Goal: Share content

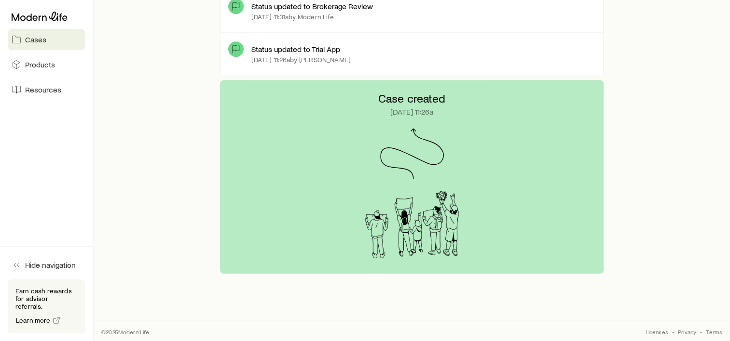
scroll to position [339, 0]
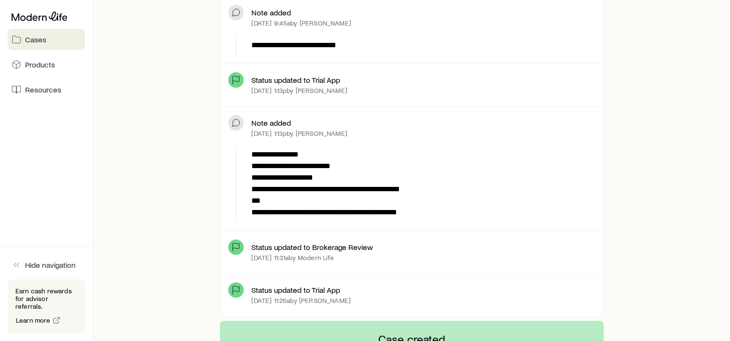
click at [270, 286] on p "Status updated to Trial App" at bounding box center [295, 291] width 89 height 10
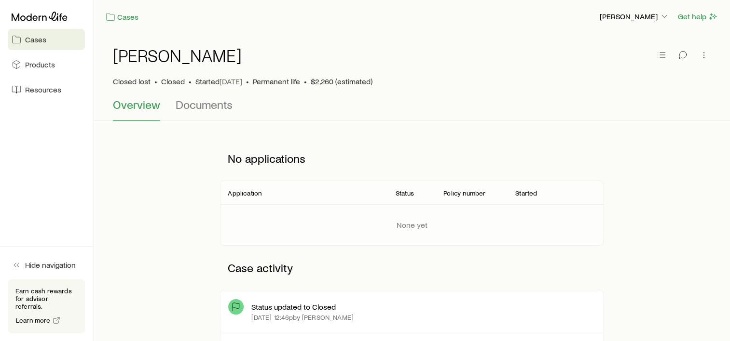
scroll to position [0, 0]
click at [36, 37] on span "Cases" at bounding box center [35, 40] width 21 height 10
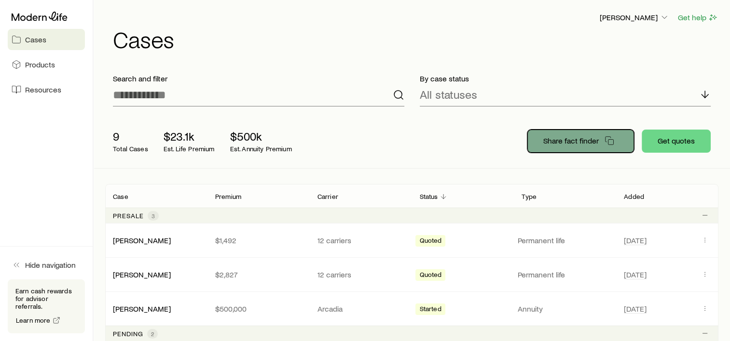
click at [588, 139] on p "Share fact finder" at bounding box center [570, 141] width 55 height 10
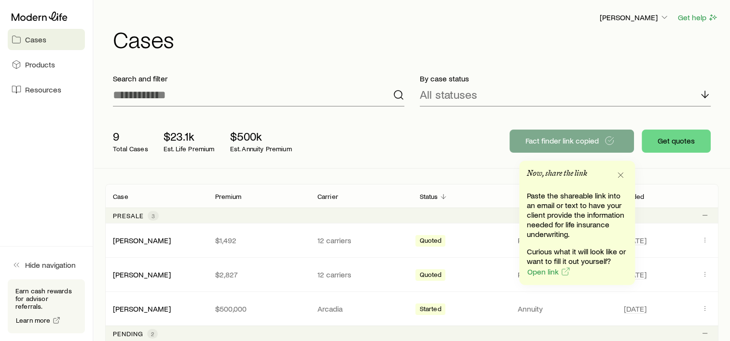
click at [538, 170] on p "Now, share the link" at bounding box center [557, 176] width 60 height 14
click at [546, 273] on span "Open link" at bounding box center [542, 272] width 31 height 8
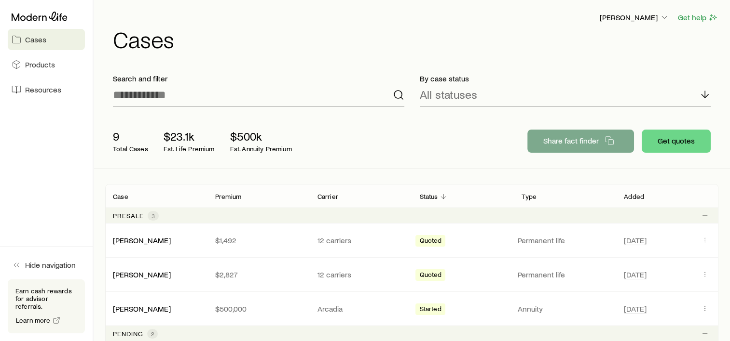
click at [678, 175] on div "Search and filter By case status All statuses 9 Total Cases $23.1k Est. Life Pr…" at bounding box center [411, 318] width 613 height 505
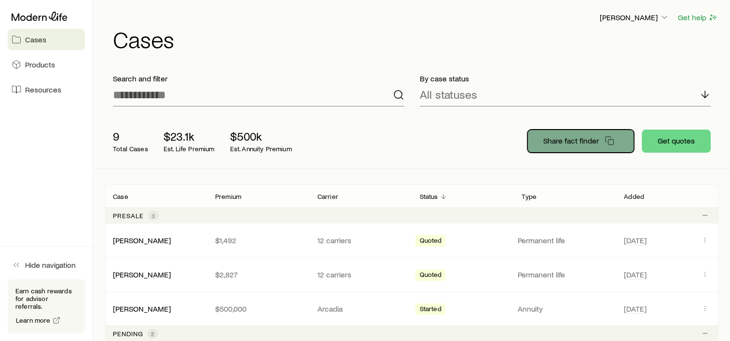
click at [612, 143] on icon "button" at bounding box center [609, 141] width 10 height 10
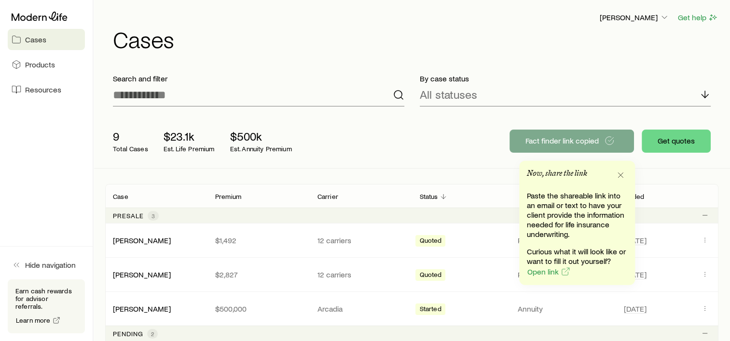
click at [538, 174] on p "Now, share the link" at bounding box center [557, 176] width 60 height 14
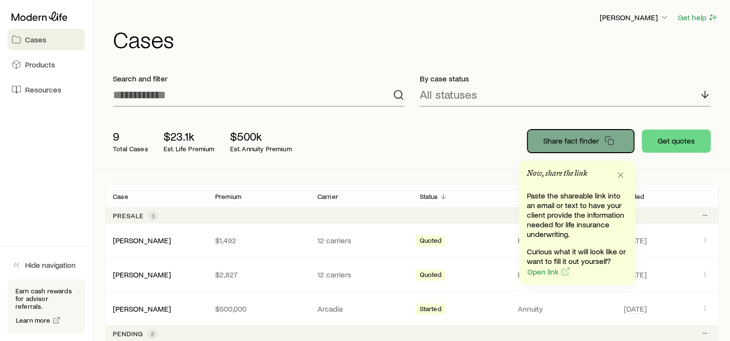
click at [545, 144] on p "Share fact finder" at bounding box center [570, 141] width 55 height 10
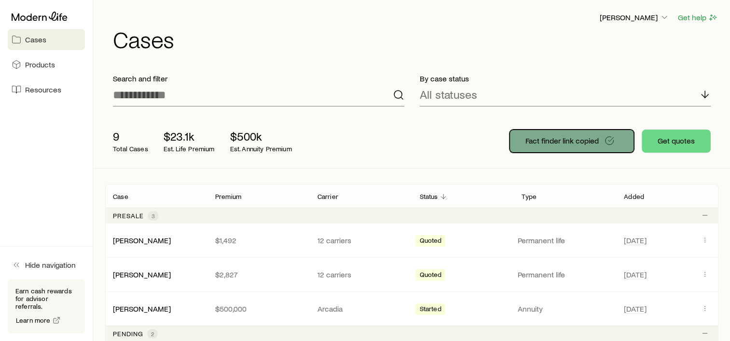
click at [610, 141] on icon "button" at bounding box center [609, 141] width 10 height 10
